Goal: Communication & Community: Answer question/provide support

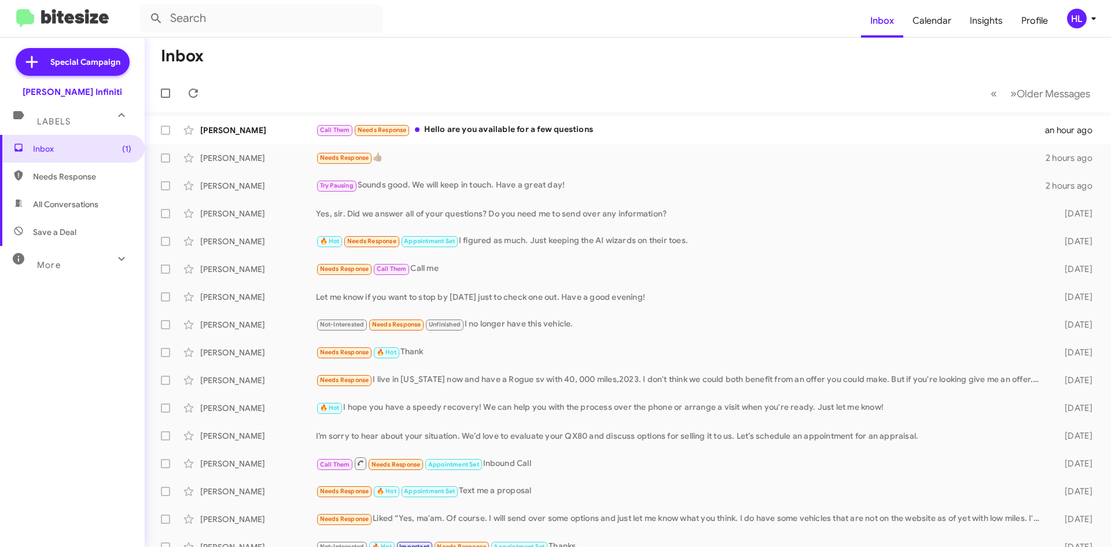
click at [76, 31] on mat-toolbar "Inbox Calendar Insights Profile HL" at bounding box center [555, 18] width 1111 height 37
click at [79, 20] on img at bounding box center [62, 18] width 93 height 19
click at [86, 17] on img at bounding box center [62, 18] width 93 height 19
click at [82, 199] on span "All Conversations" at bounding box center [65, 205] width 65 height 12
type input "in:all-conversations"
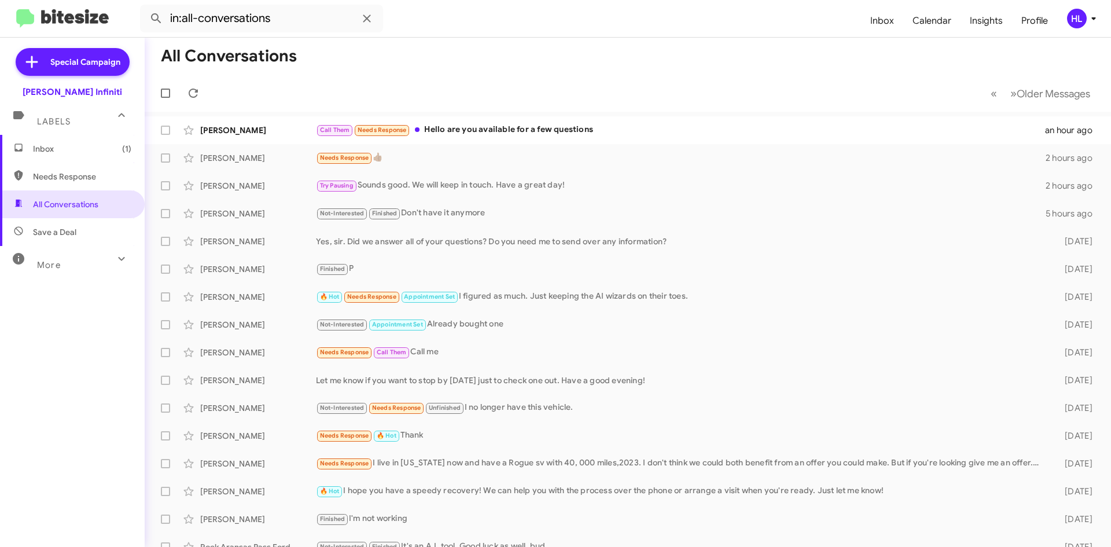
click at [92, 155] on span "Inbox (1)" at bounding box center [72, 149] width 145 height 28
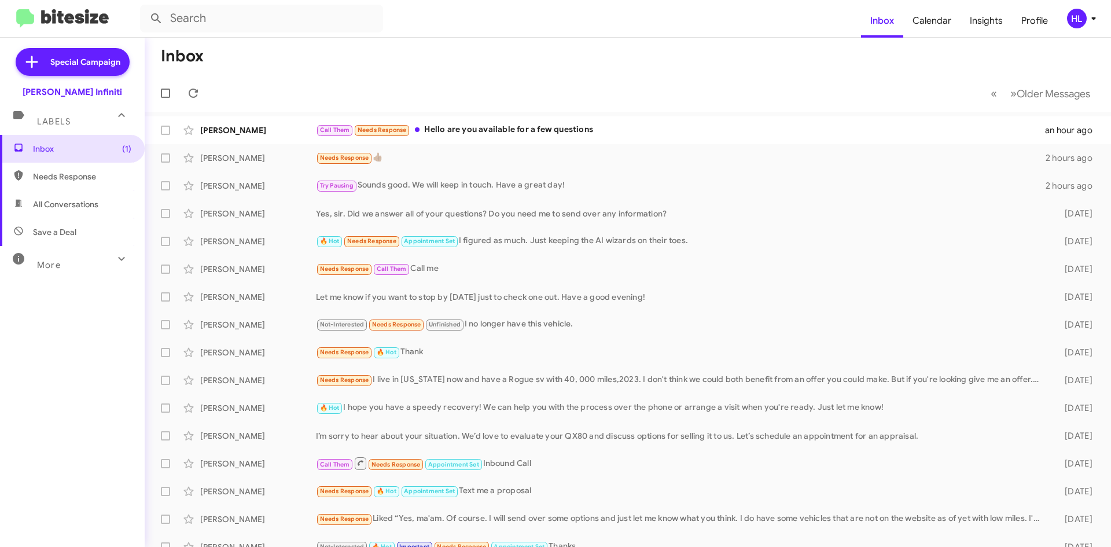
click at [1087, 27] on span "HL" at bounding box center [1084, 19] width 35 height 20
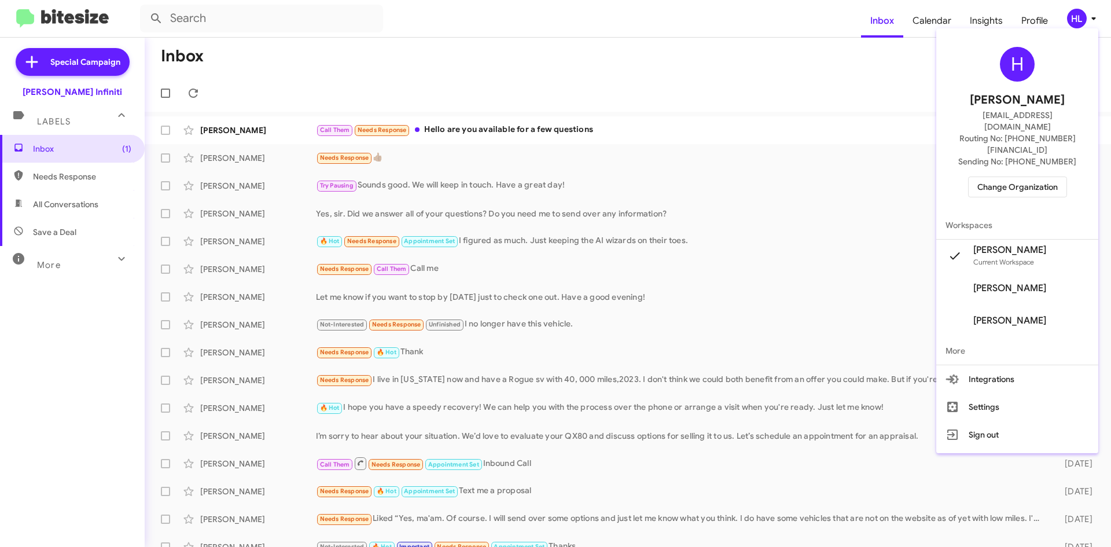
click at [299, 137] on div at bounding box center [555, 273] width 1111 height 547
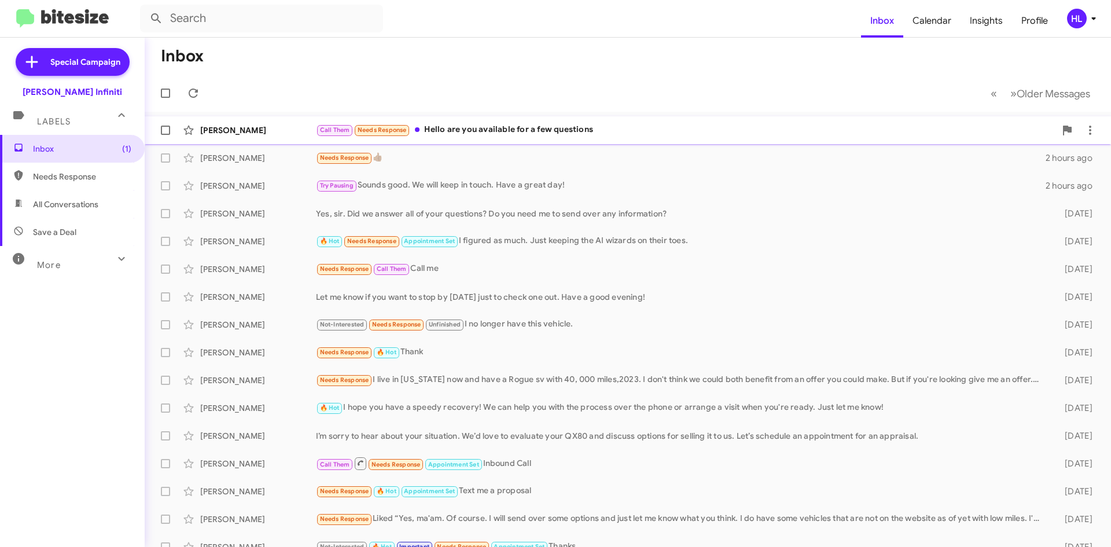
click at [275, 119] on div "[PERSON_NAME] Call Them Needs Response Hello are you available for a few questi…" at bounding box center [628, 130] width 948 height 23
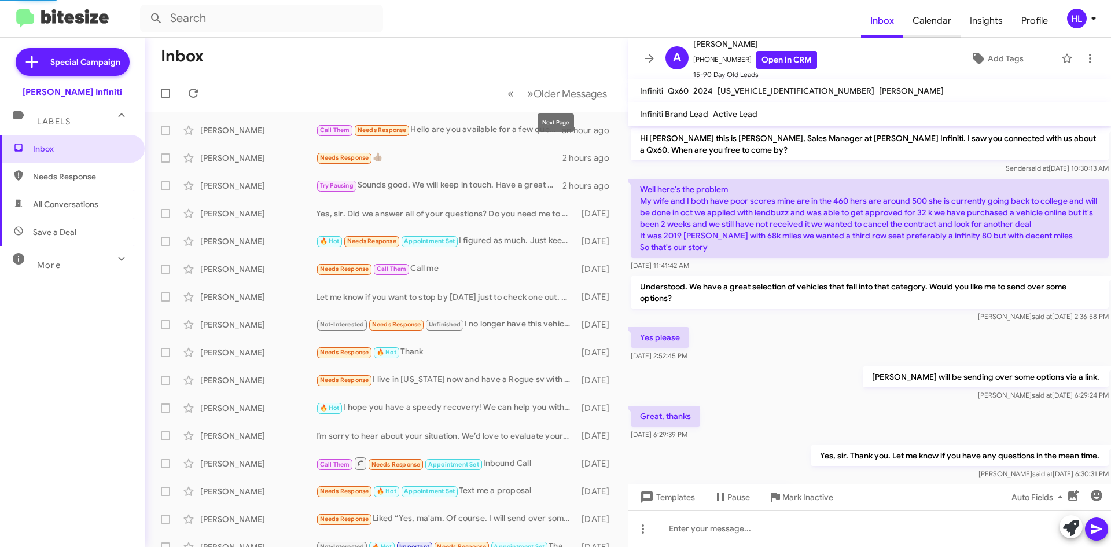
scroll to position [272, 0]
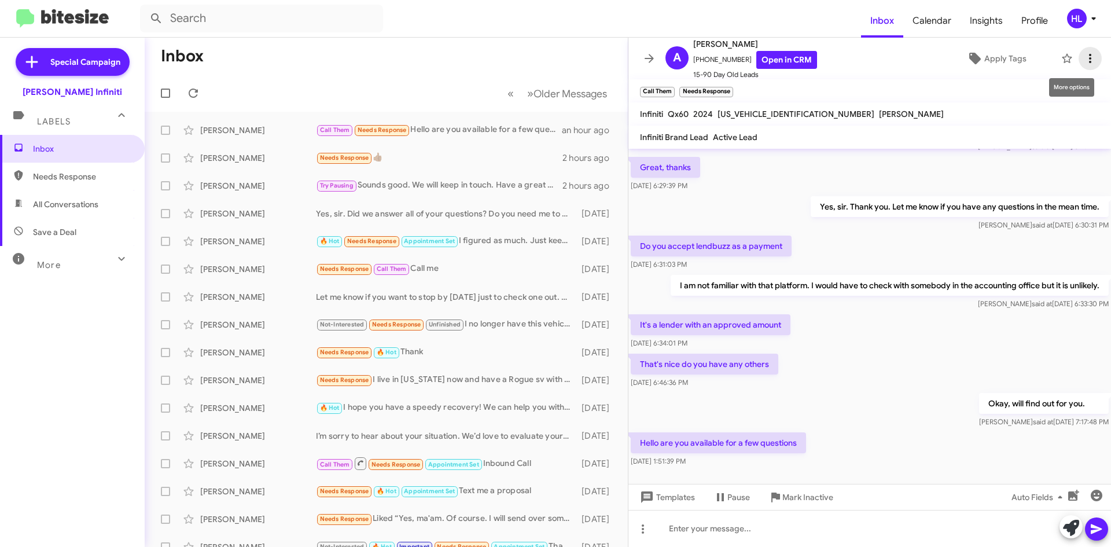
click at [1088, 65] on icon at bounding box center [1091, 59] width 14 height 14
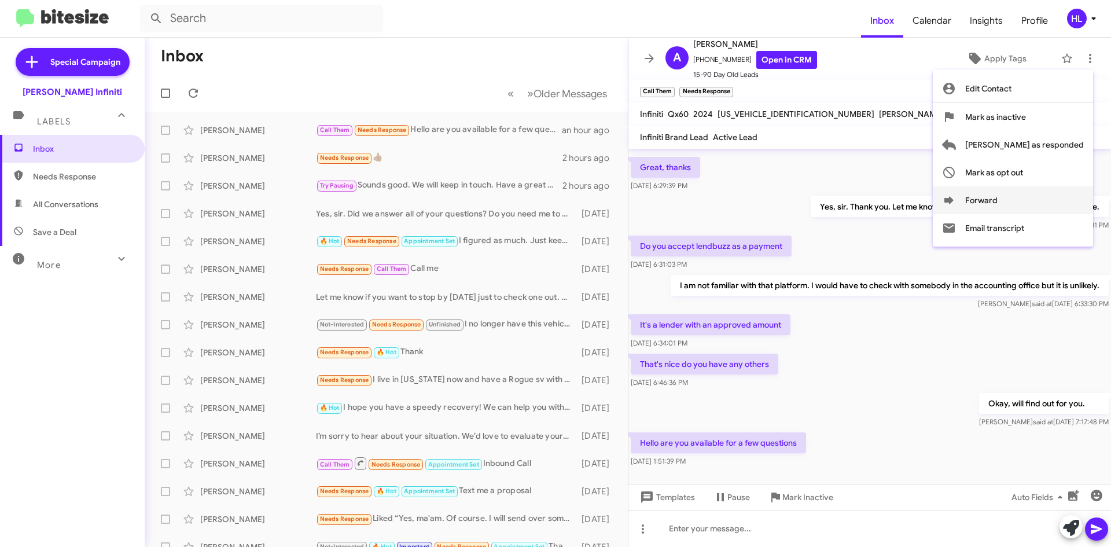
click at [1070, 201] on button "Forward" at bounding box center [1013, 200] width 160 height 28
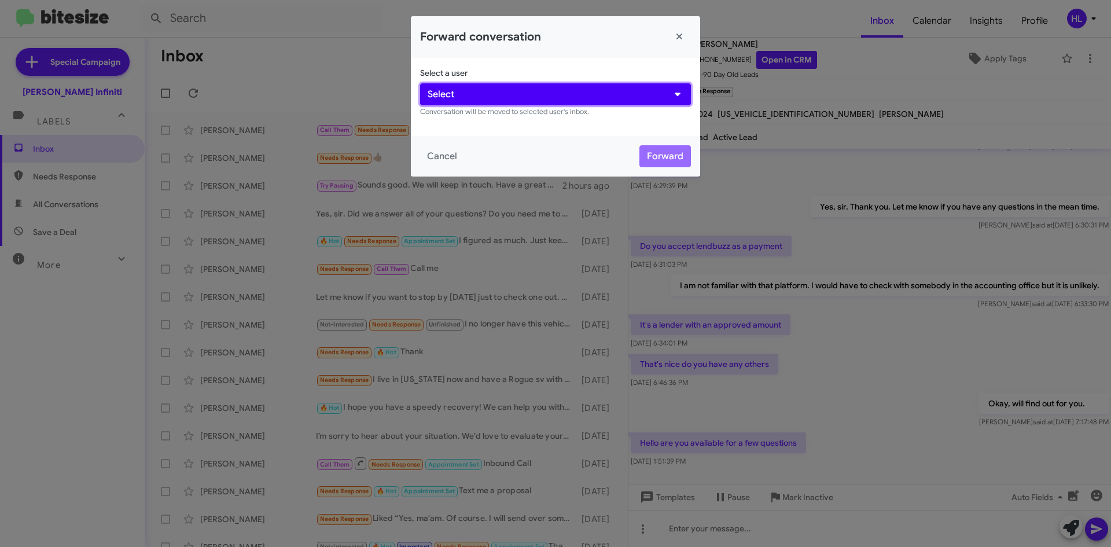
click at [583, 103] on button "Select" at bounding box center [555, 94] width 271 height 22
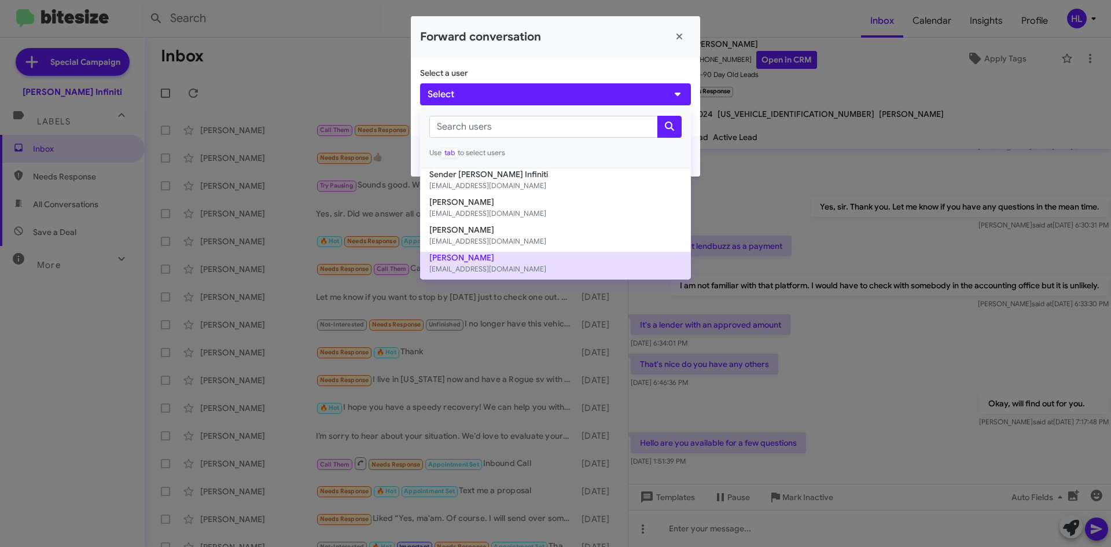
click at [526, 258] on button "[PERSON_NAME] [EMAIL_ADDRESS][DOMAIN_NAME]" at bounding box center [555, 266] width 271 height 28
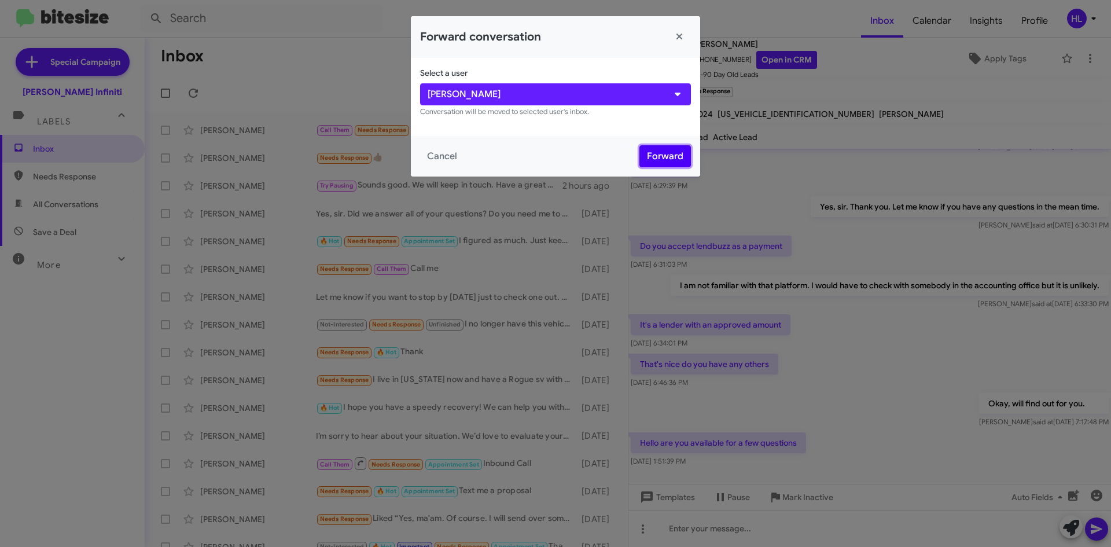
click at [661, 152] on button "Forward" at bounding box center [666, 156] width 52 height 22
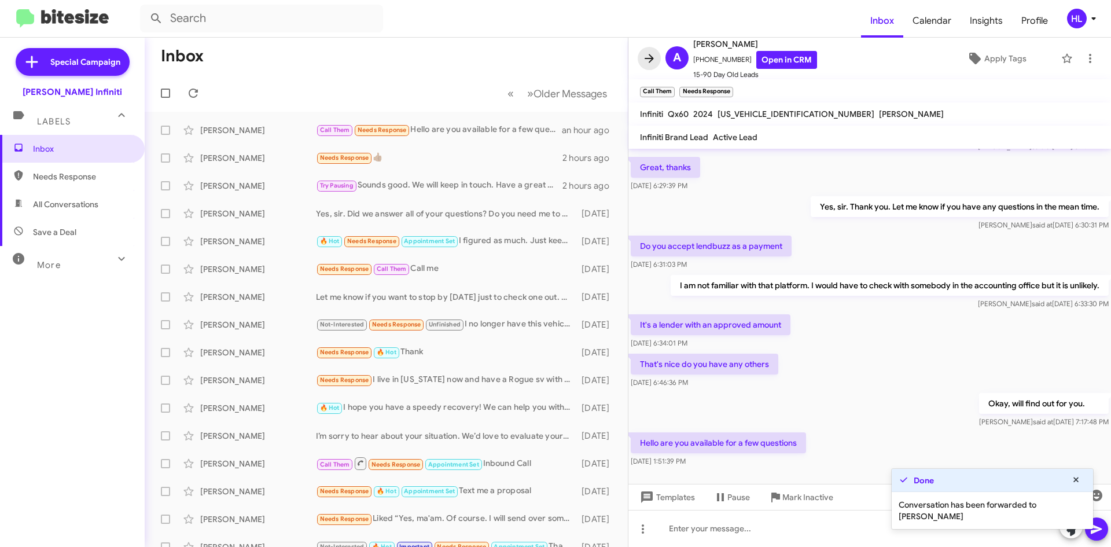
click at [650, 61] on icon at bounding box center [649, 58] width 9 height 9
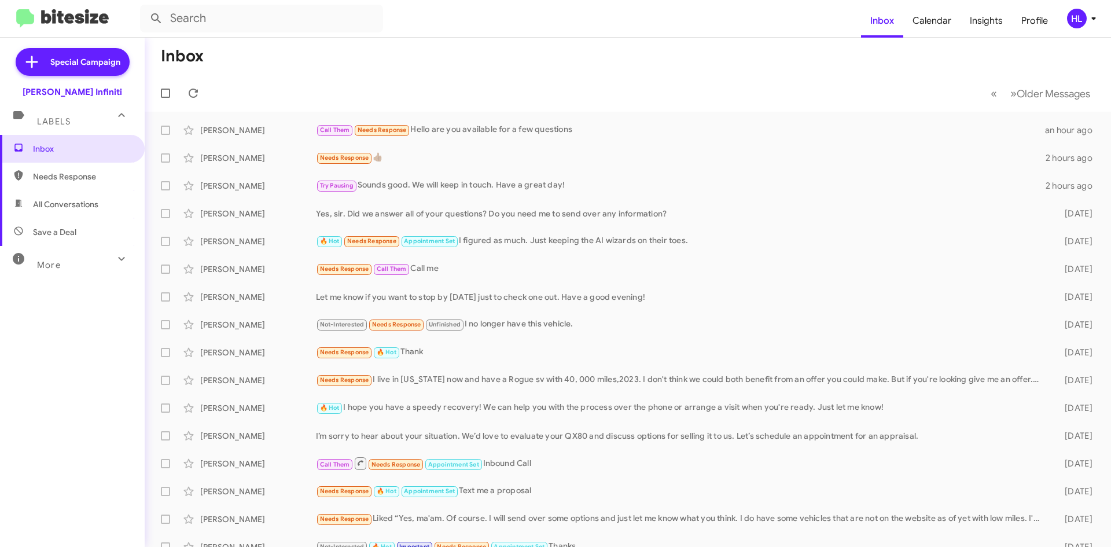
click at [71, 19] on img at bounding box center [62, 18] width 93 height 19
click at [101, 202] on span "All Conversations" at bounding box center [72, 204] width 145 height 28
type input "in:all-conversations"
